Goal: Obtain resource: Download file/media

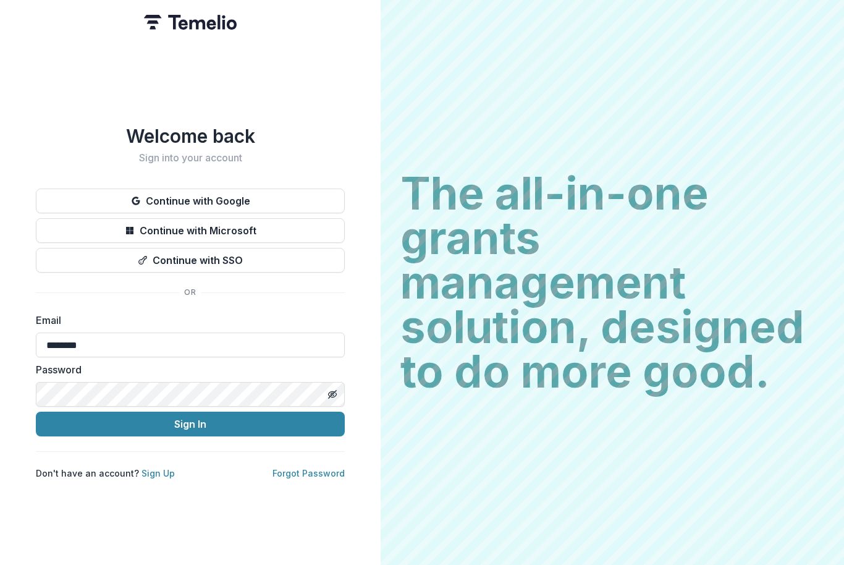
scroll to position [169, 0]
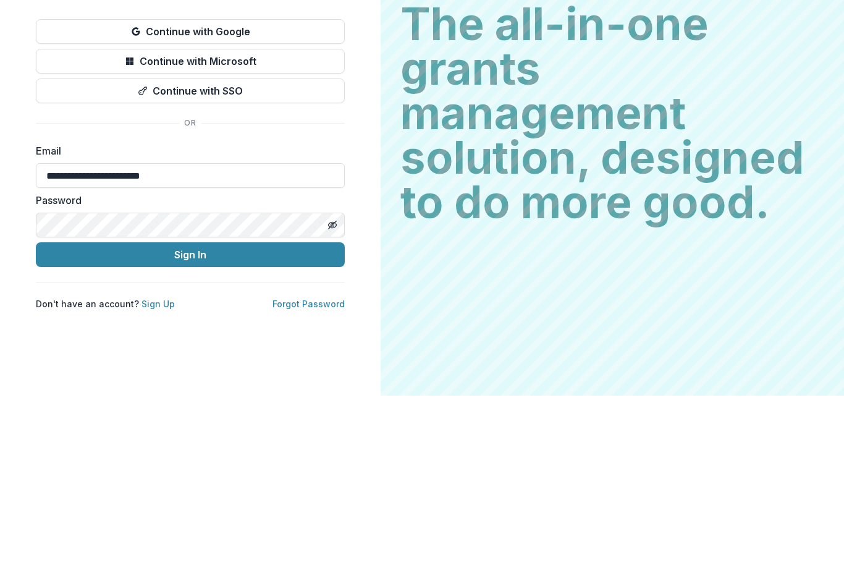
type input "**********"
click at [190, 412] on button "Sign In" at bounding box center [190, 424] width 309 height 25
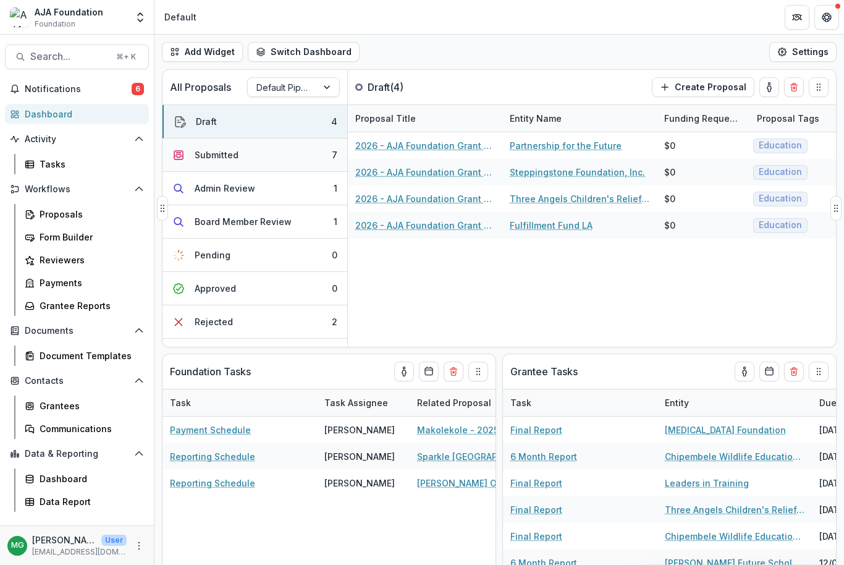
click at [229, 150] on div "Submitted" at bounding box center [217, 154] width 44 height 13
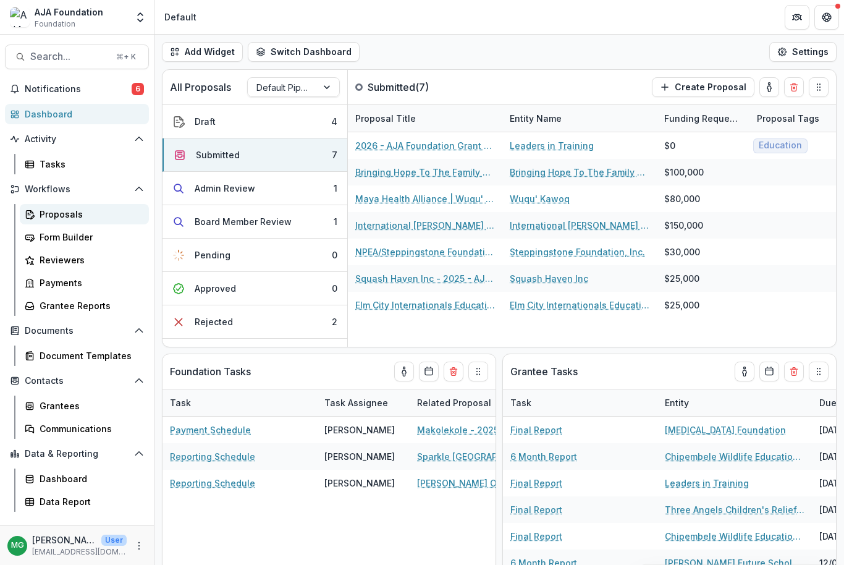
click at [70, 215] on div "Proposals" at bounding box center [90, 214] width 100 height 13
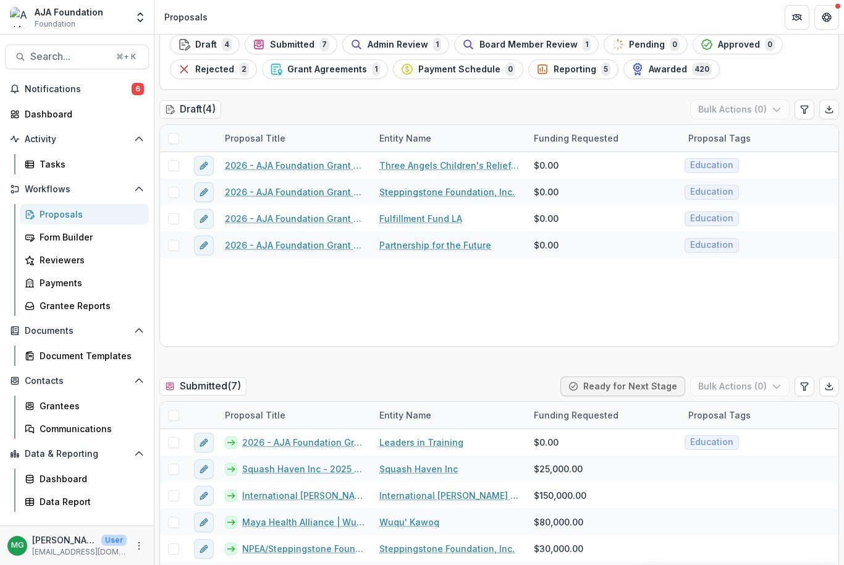
scroll to position [147, 0]
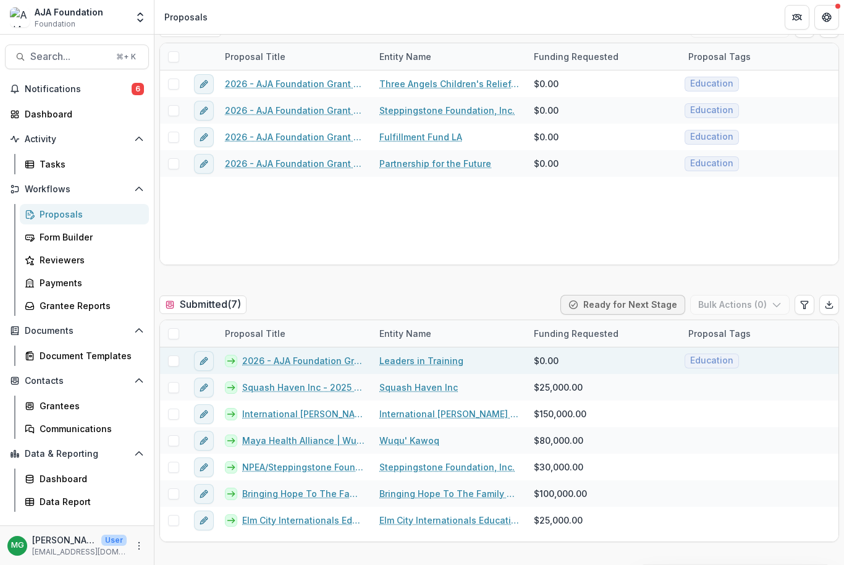
click at [311, 362] on link "2026 - AJA Foundation Grant Application" at bounding box center [303, 360] width 122 height 13
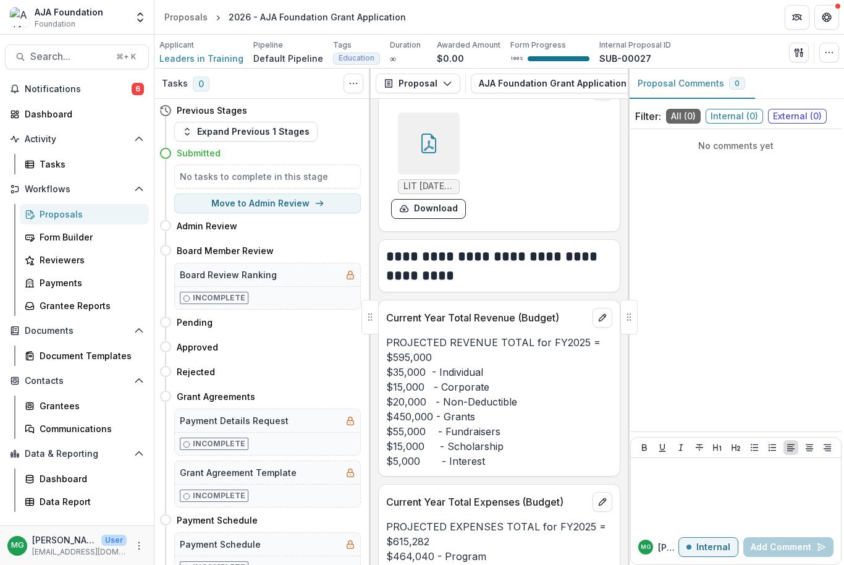
scroll to position [6647, 0]
click at [432, 219] on button "Download" at bounding box center [428, 210] width 75 height 20
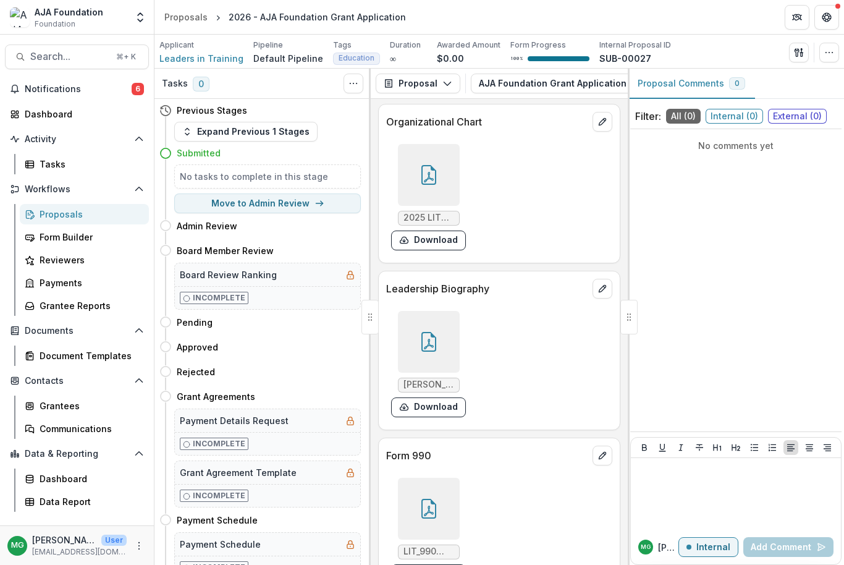
scroll to position [7763, 0]
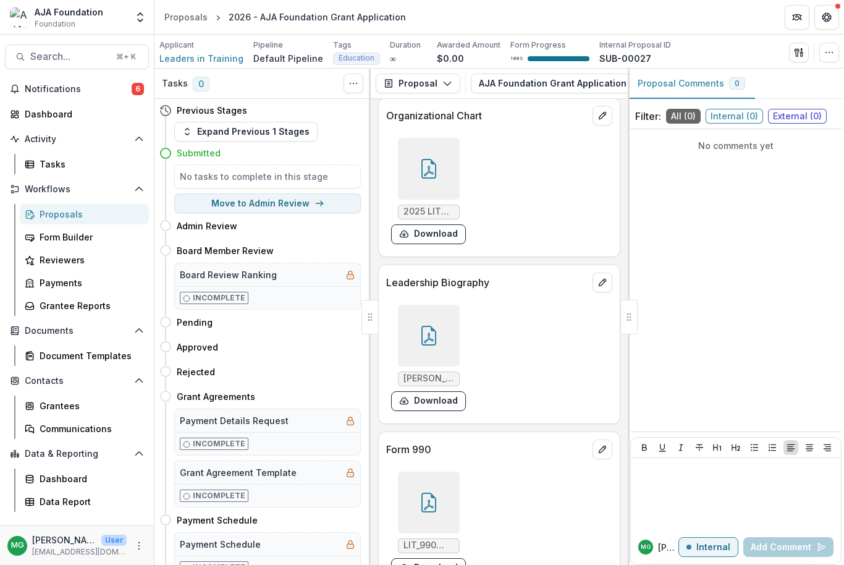
click at [424, 179] on icon at bounding box center [429, 169] width 20 height 20
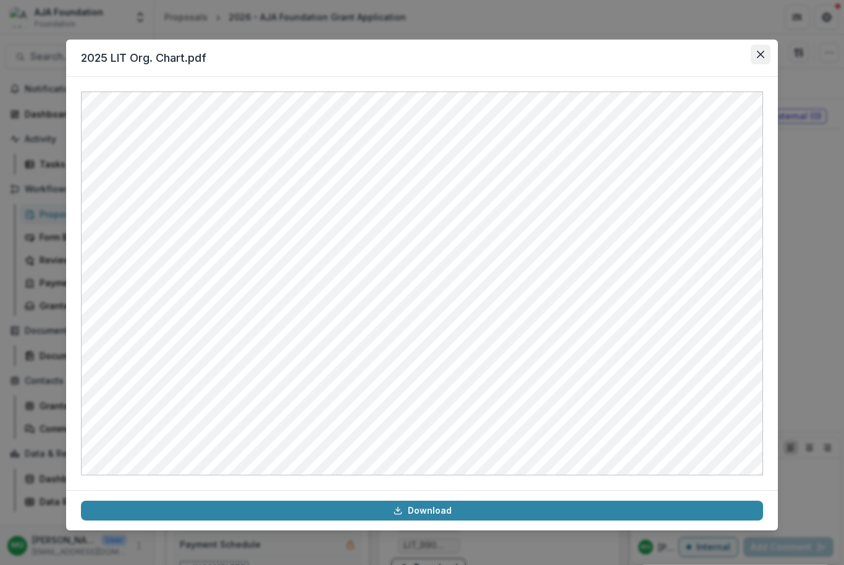
click at [763, 52] on icon "Close" at bounding box center [760, 54] width 7 height 7
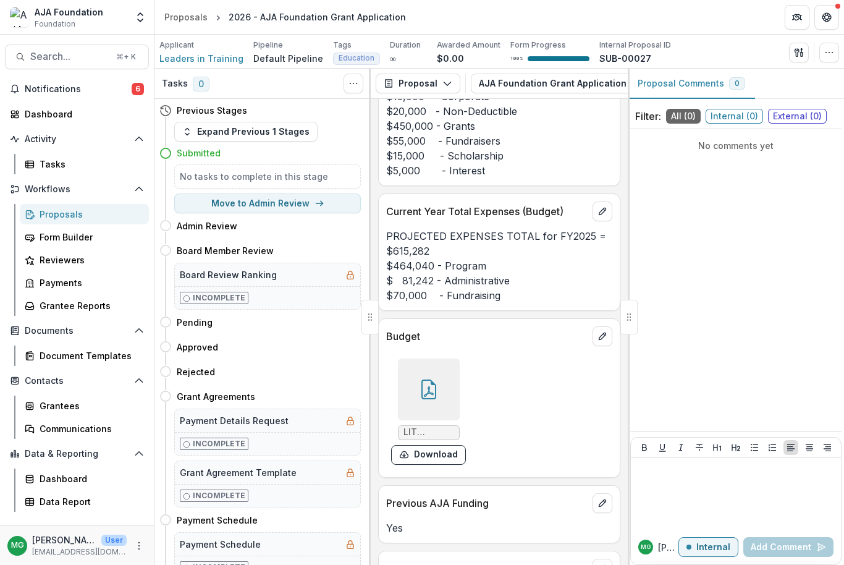
scroll to position [7067, 0]
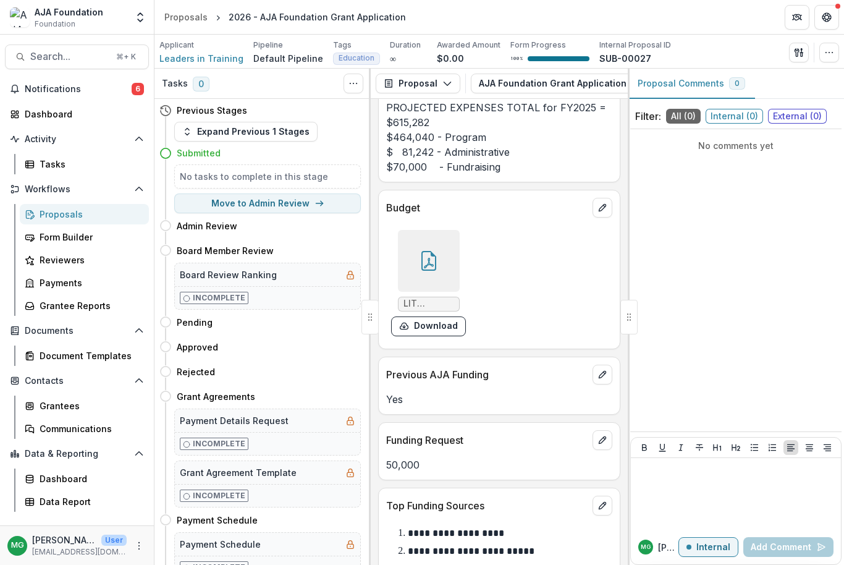
click at [425, 268] on icon at bounding box center [429, 263] width 10 height 11
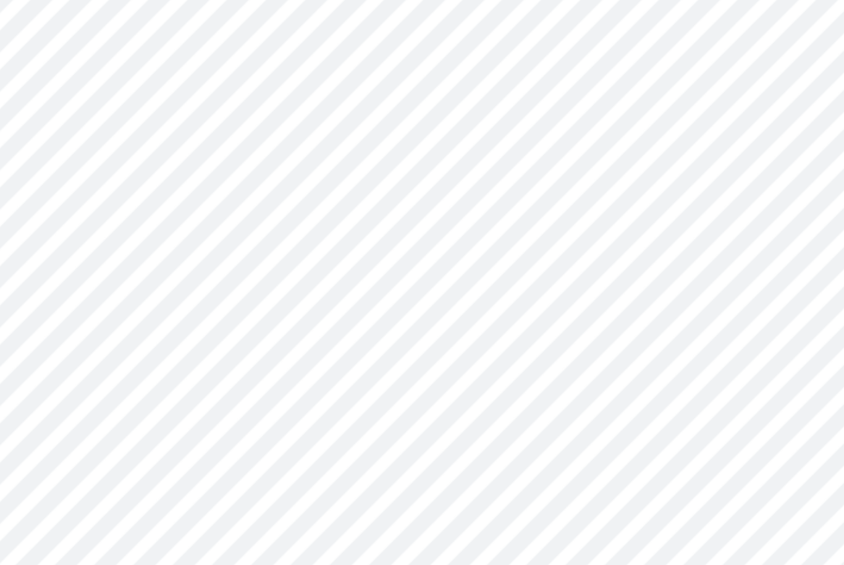
scroll to position [0, 0]
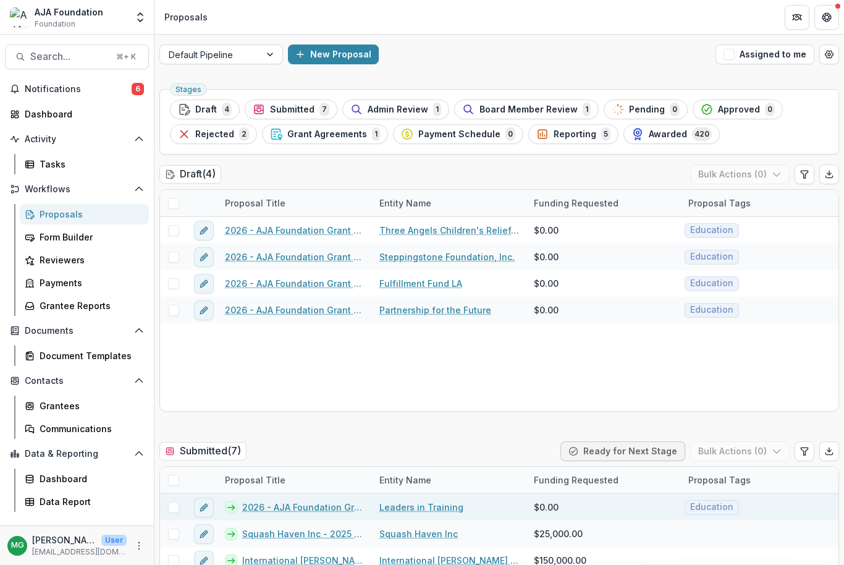
click at [334, 506] on link "2026 - AJA Foundation Grant Application" at bounding box center [303, 507] width 122 height 13
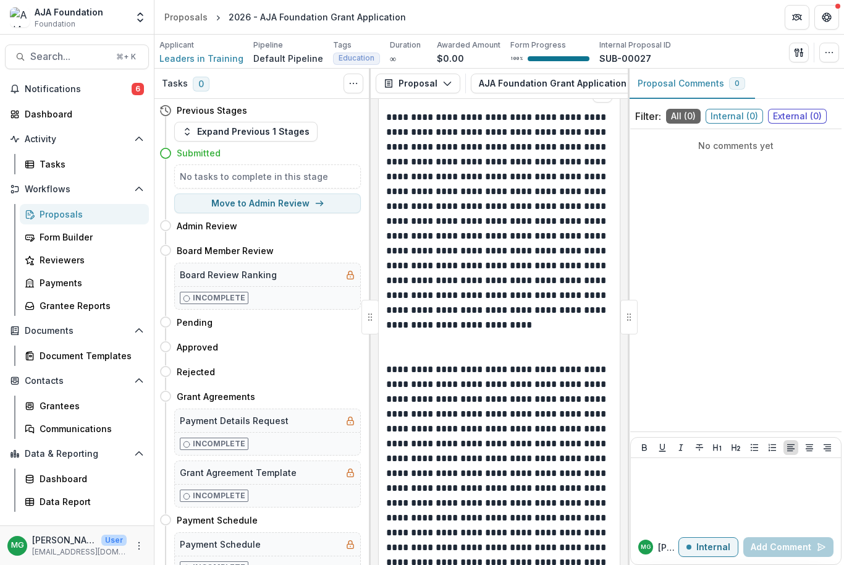
scroll to position [2242, 0]
